Goal: Transaction & Acquisition: Purchase product/service

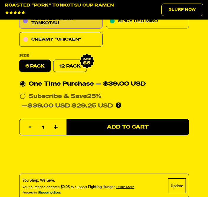
scroll to position [351, 0]
click at [72, 65] on link "12 Pack" at bounding box center [70, 65] width 34 height 12
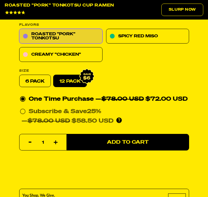
scroll to position [336, 0]
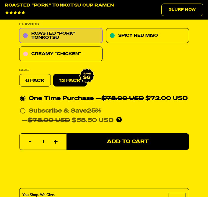
click at [43, 81] on label "6 pack" at bounding box center [35, 80] width 32 height 12
click at [20, 74] on input "6 pack" at bounding box center [19, 74] width 0 height 0
radio input "true"
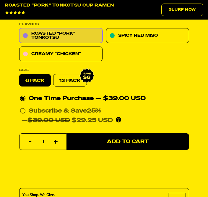
click at [24, 109] on icon at bounding box center [23, 111] width 6 height 6
click at [24, 106] on input "Subscribe & Save 25% — $39.00 USD $29.25 USD You'll receive your selected flavo…" at bounding box center [22, 106] width 4 height 0
radio input "true"
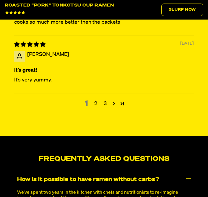
scroll to position [2440, 0]
click at [101, 108] on link "3" at bounding box center [105, 104] width 9 height 8
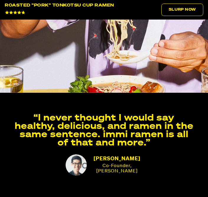
scroll to position [1138, 0]
click at [181, 8] on link "Slurp Now" at bounding box center [182, 10] width 42 height 12
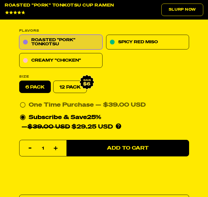
scroll to position [341, 0]
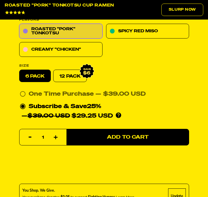
click at [129, 136] on span "Add to Cart" at bounding box center [128, 137] width 42 height 5
select select "Every 30 Days"
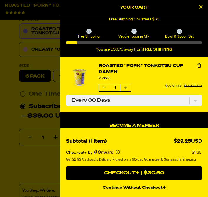
scroll to position [0, 0]
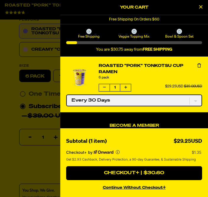
click at [199, 98] on select "One-time only Every 30 Days" at bounding box center [134, 100] width 136 height 12
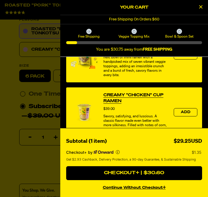
scroll to position [173, 0]
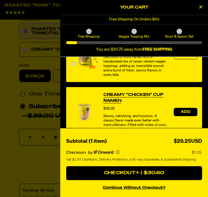
click at [187, 113] on span "Add" at bounding box center [185, 112] width 9 height 4
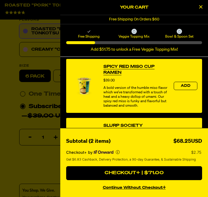
scroll to position [255, 0]
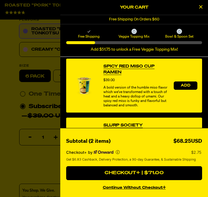
click at [187, 87] on span "Add" at bounding box center [185, 86] width 9 height 4
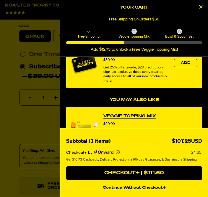
scroll to position [380, 0]
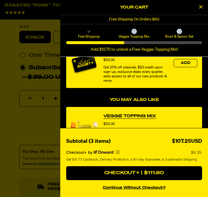
click at [9, 80] on div at bounding box center [104, 98] width 208 height 197
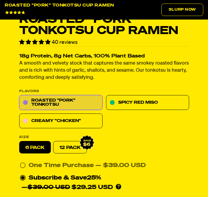
scroll to position [270, 0]
click at [146, 102] on link "Spicy Red Miso" at bounding box center [147, 102] width 83 height 15
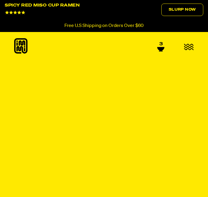
select select "Every 30 Days"
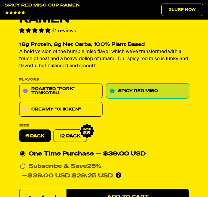
scroll to position [285, 0]
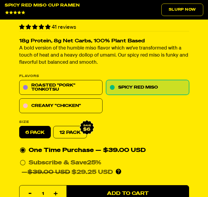
click at [133, 193] on span "Add to Cart" at bounding box center [128, 193] width 42 height 5
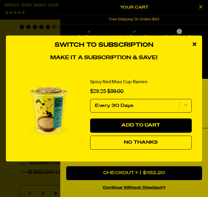
click at [184, 112] on select "Every 30 Days" at bounding box center [141, 106] width 102 height 14
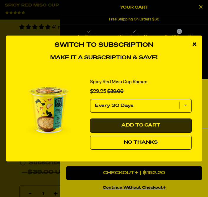
click at [148, 132] on button "Add to Cart" at bounding box center [141, 125] width 102 height 14
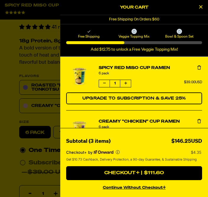
select select "Every 30 Days"
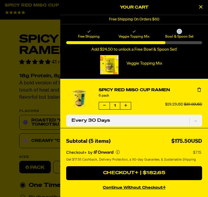
scroll to position [256, 0]
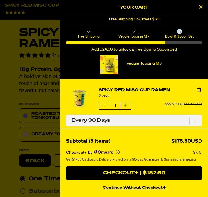
click at [187, 43] on div at bounding box center [134, 42] width 136 height 3
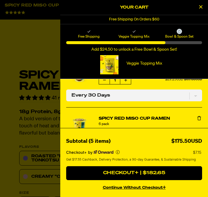
scroll to position [26, 0]
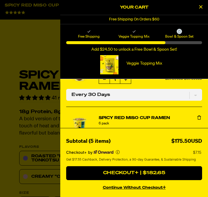
click at [200, 119] on icon "Remove Spicy Red Miso Cup Ramen" at bounding box center [199, 117] width 4 height 4
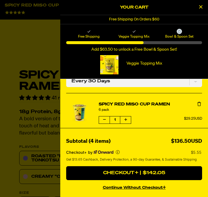
scroll to position [39, 0]
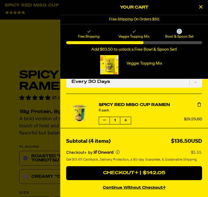
click at [104, 121] on icon "Decrease quantity of Spicy Red Miso Cup Ramen" at bounding box center [104, 120] width 3 height 4
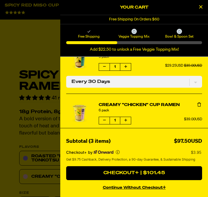
scroll to position [15, 0]
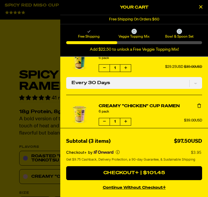
click at [105, 123] on icon "product" at bounding box center [104, 121] width 3 height 4
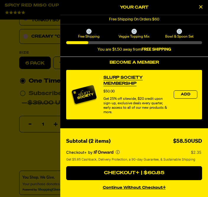
scroll to position [354, 0]
click at [134, 180] on button "Checkout+ | $60.85" at bounding box center [134, 173] width 136 height 14
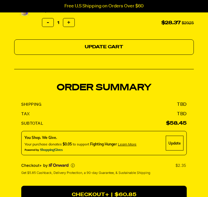
scroll to position [117, 0]
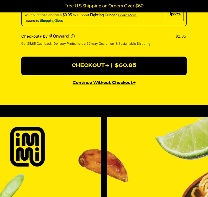
click at [100, 66] on button "Checkout+ | $60.85" at bounding box center [104, 66] width 166 height 19
